Goal: Transaction & Acquisition: Purchase product/service

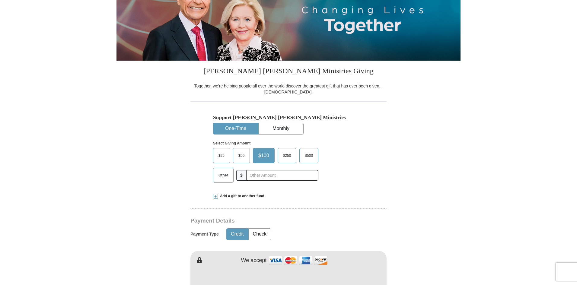
scroll to position [91, 0]
click at [254, 178] on input "text" at bounding box center [282, 175] width 67 height 11
type input "205.00"
click at [213, 196] on span at bounding box center [215, 196] width 5 height 5
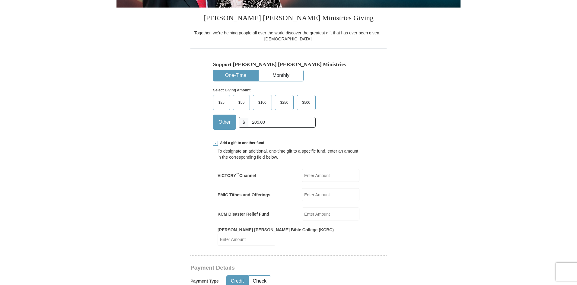
scroll to position [151, 0]
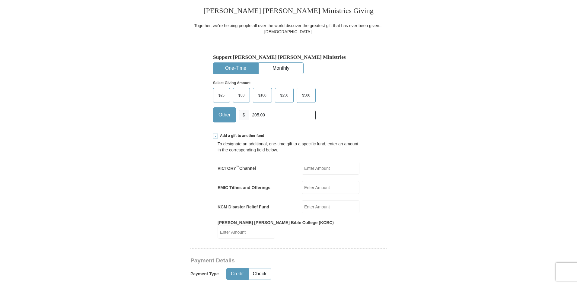
click at [310, 172] on input "VICTORY ™ Channel" at bounding box center [331, 168] width 58 height 13
type input "30.00"
click at [317, 207] on input "KCM Disaster Relief Fund" at bounding box center [331, 207] width 58 height 13
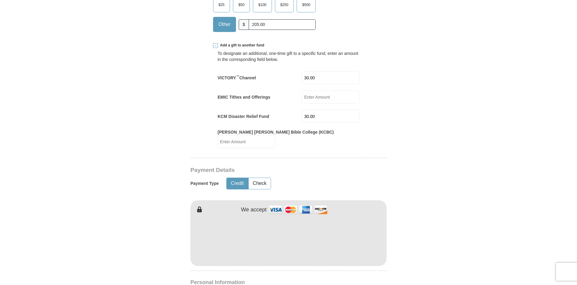
scroll to position [272, 0]
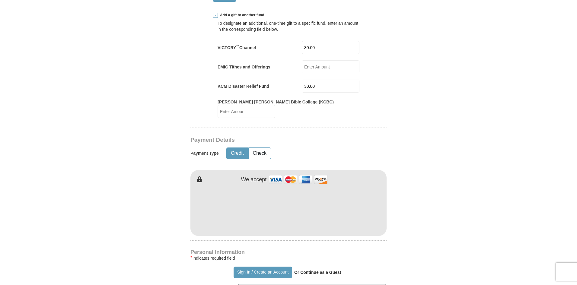
type input "30.00"
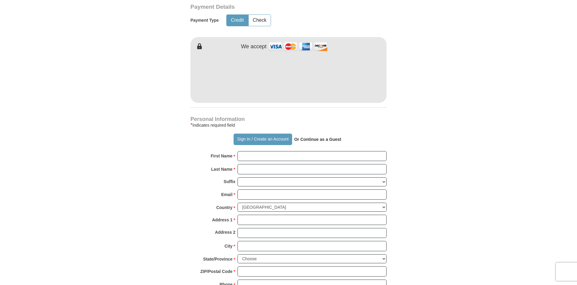
scroll to position [423, 0]
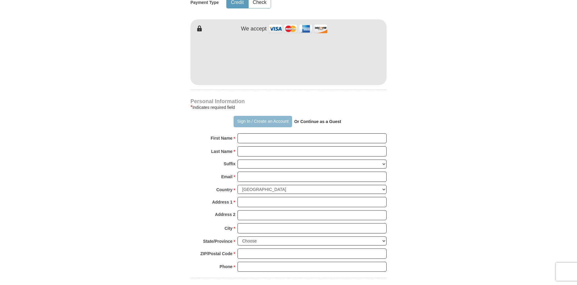
click at [240, 117] on button "Sign In / Create an Account" at bounding box center [263, 121] width 58 height 11
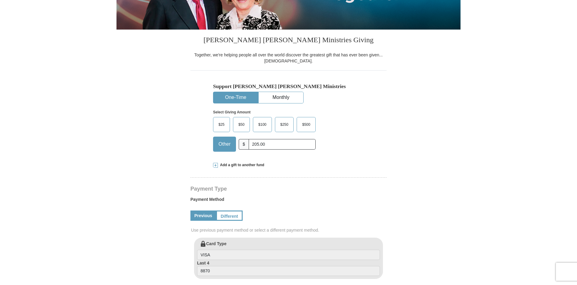
select select "[GEOGRAPHIC_DATA]"
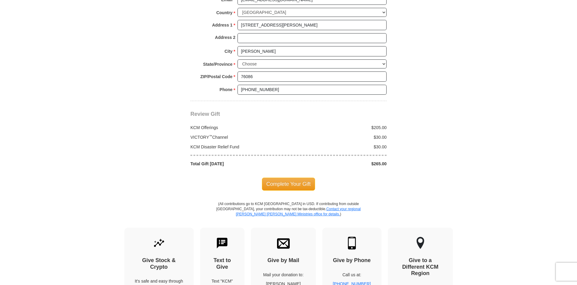
scroll to position [513, 0]
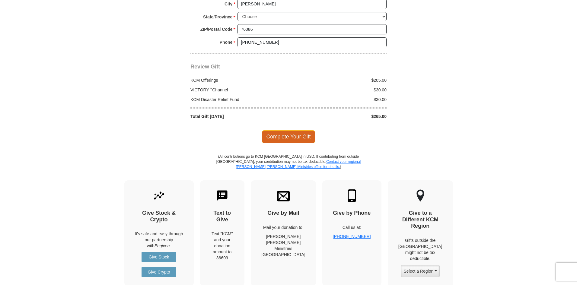
click at [281, 138] on span "Complete Your Gift" at bounding box center [288, 136] width 53 height 13
